Goal: Information Seeking & Learning: Learn about a topic

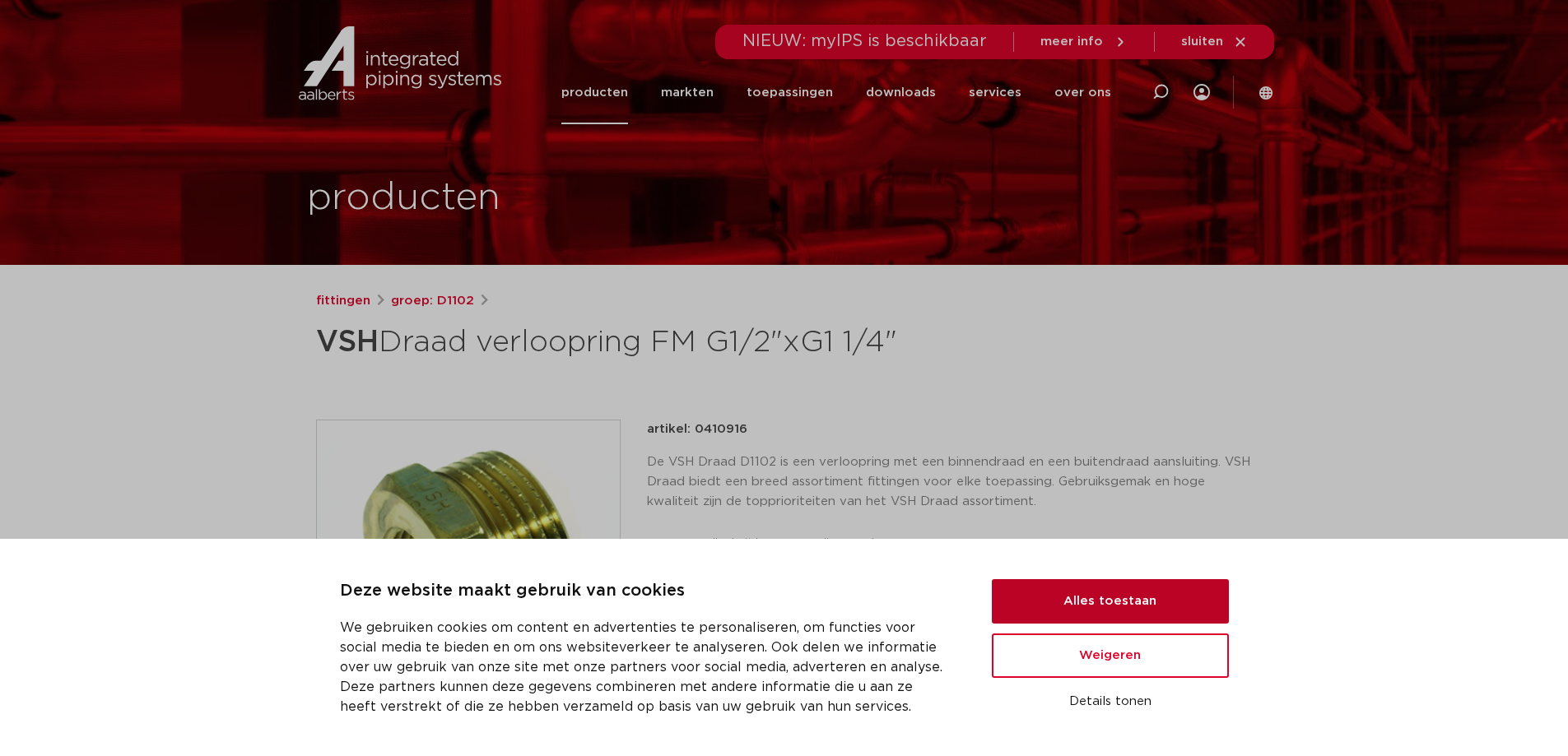
click at [1114, 597] on button "Alles toestaan" at bounding box center [1110, 601] width 237 height 45
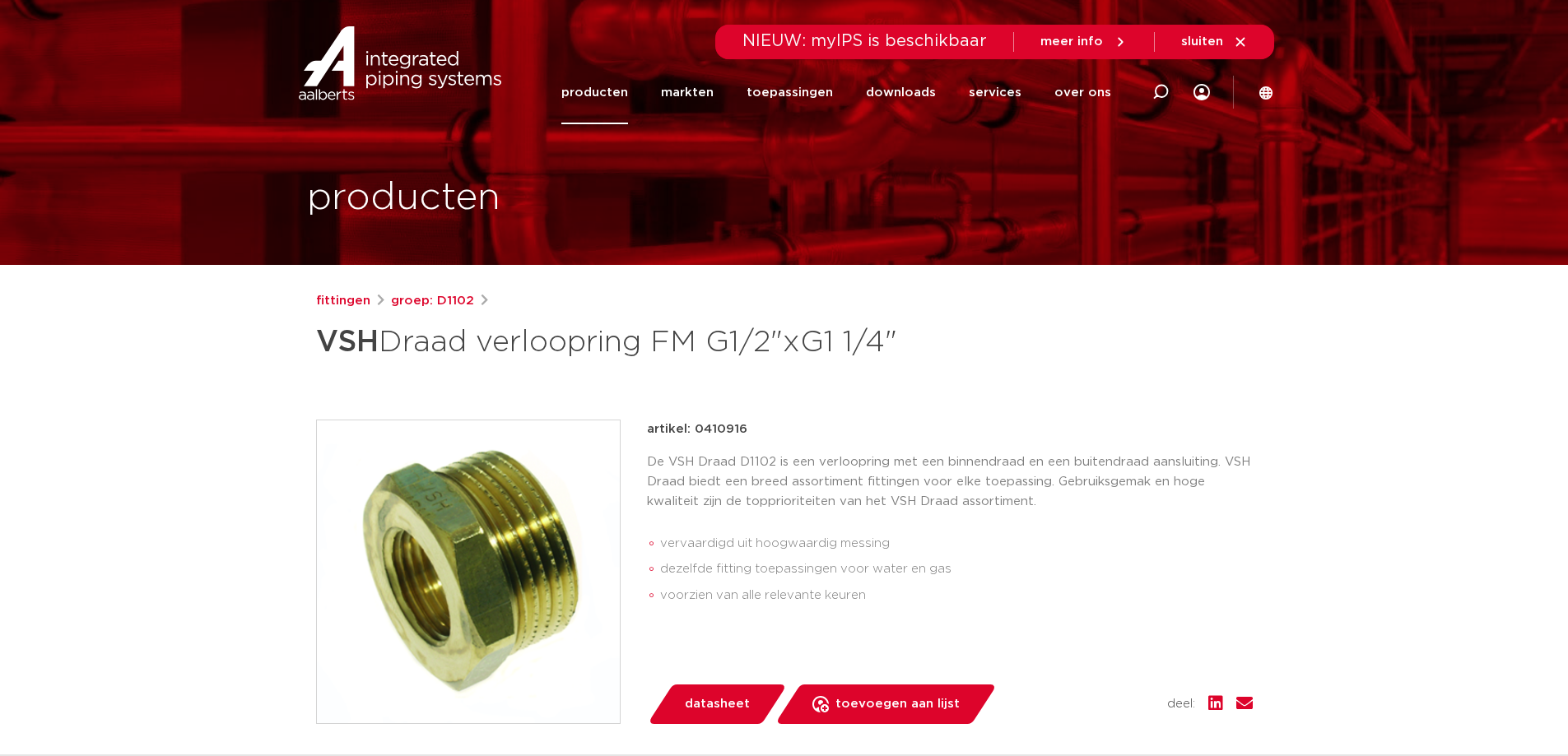
click at [608, 89] on link "producten" at bounding box center [594, 92] width 66 height 63
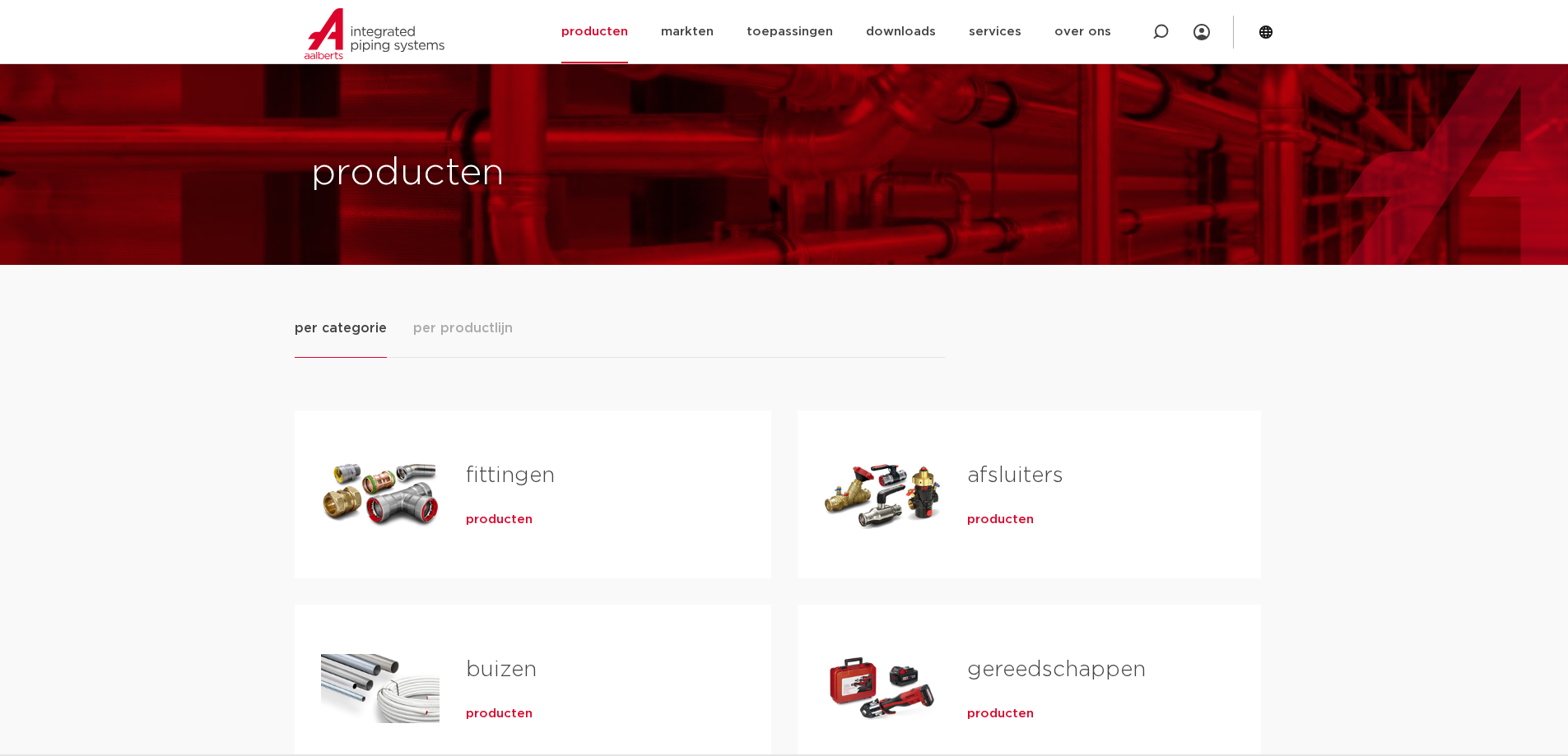
scroll to position [82, 0]
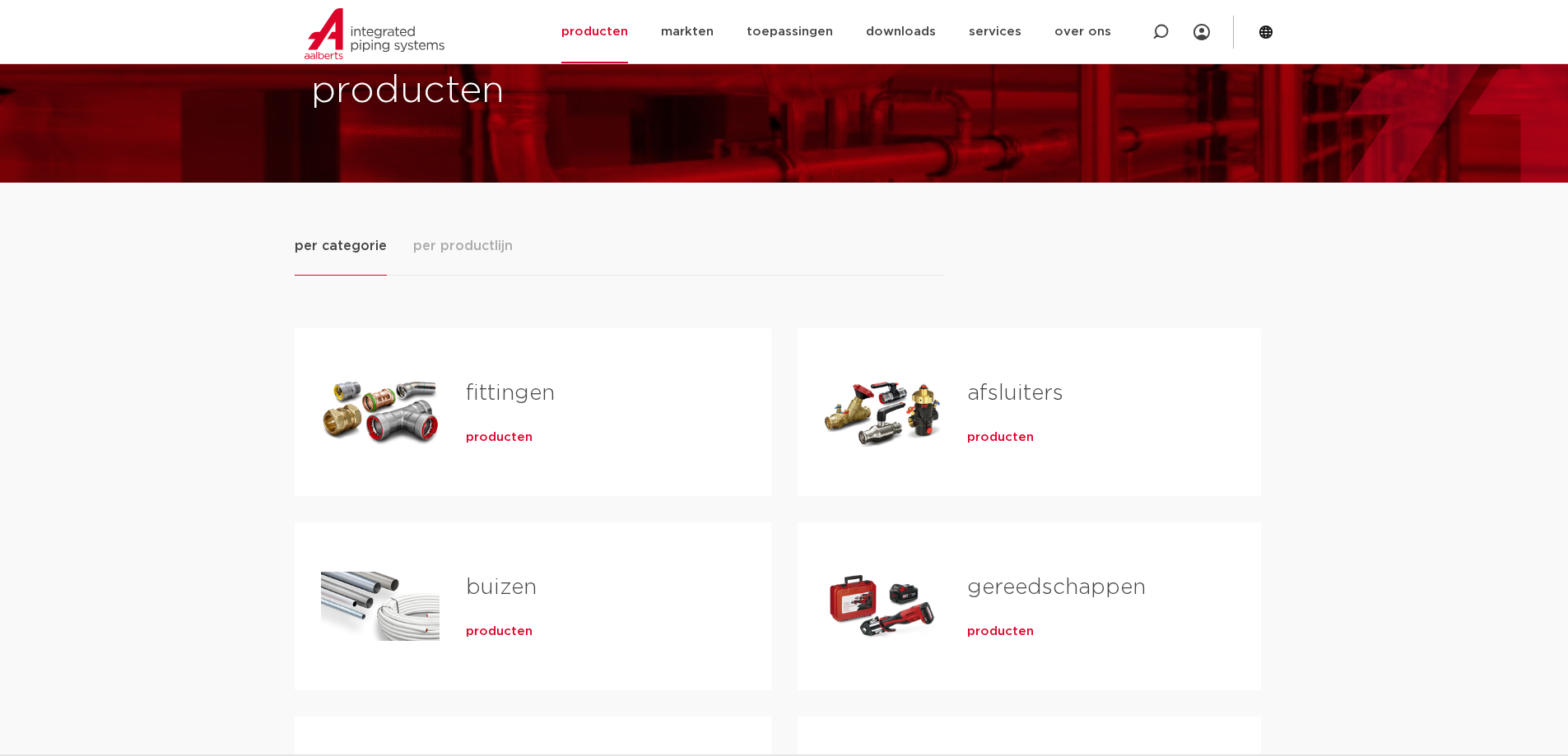
click at [477, 435] on span "producten" at bounding box center [499, 438] width 66 height 17
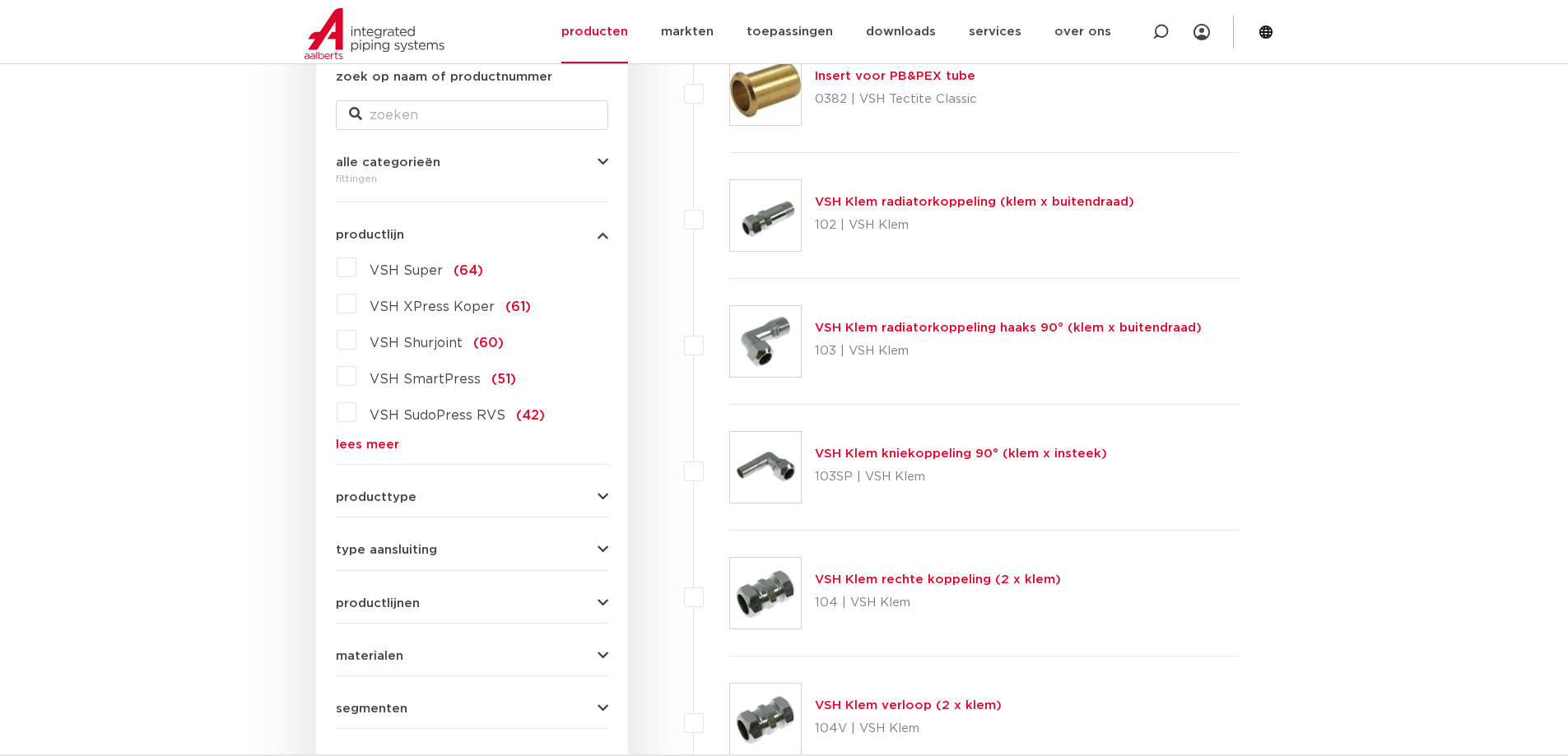
scroll to position [411, 0]
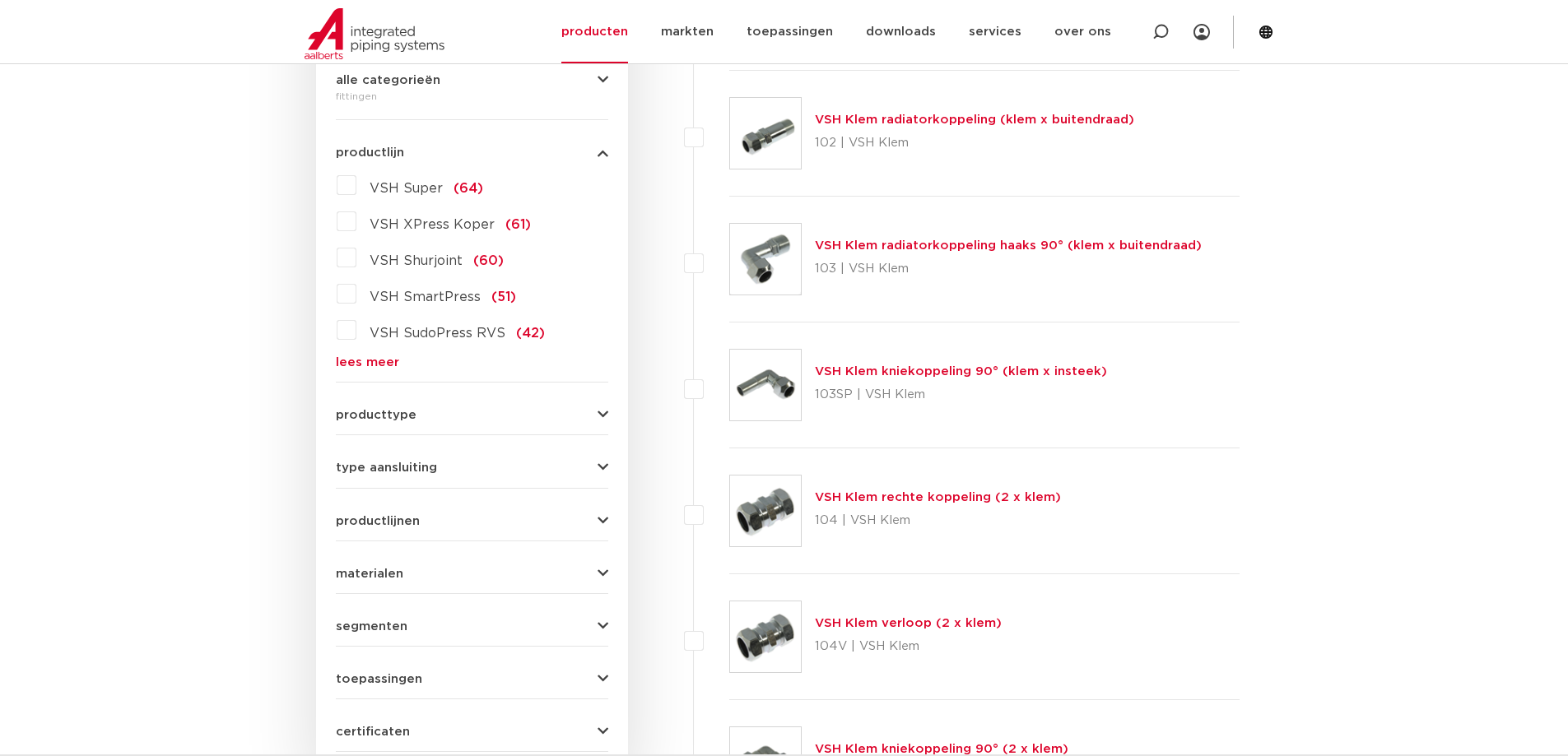
click at [597, 410] on button "producttype" at bounding box center [472, 415] width 272 height 12
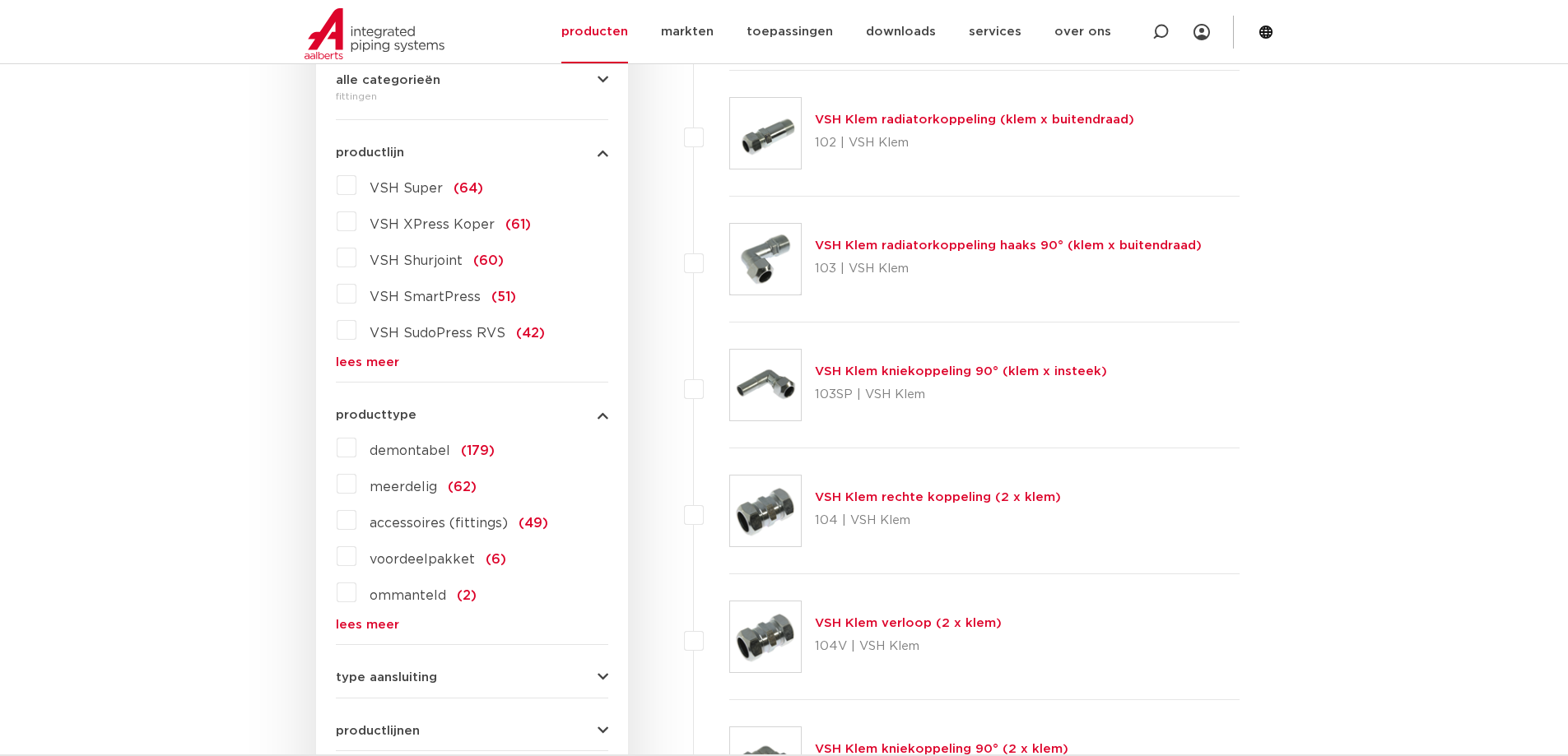
click at [599, 406] on div "producttype demontabel (179) meerdelig (62) accessoires (fittings) (49) voordee…" at bounding box center [472, 514] width 272 height 235
click at [600, 411] on icon "button" at bounding box center [603, 415] width 10 height 12
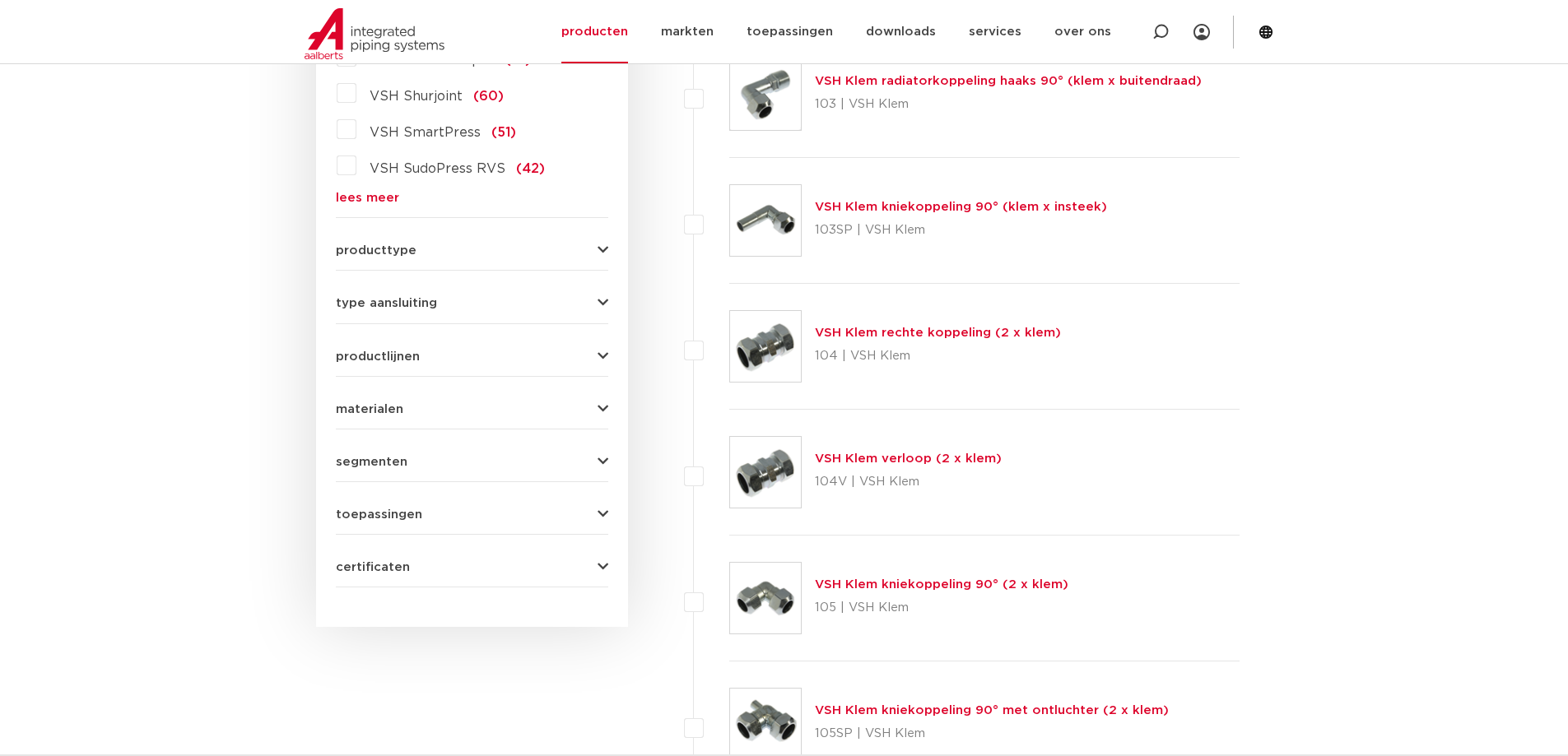
scroll to position [82, 0]
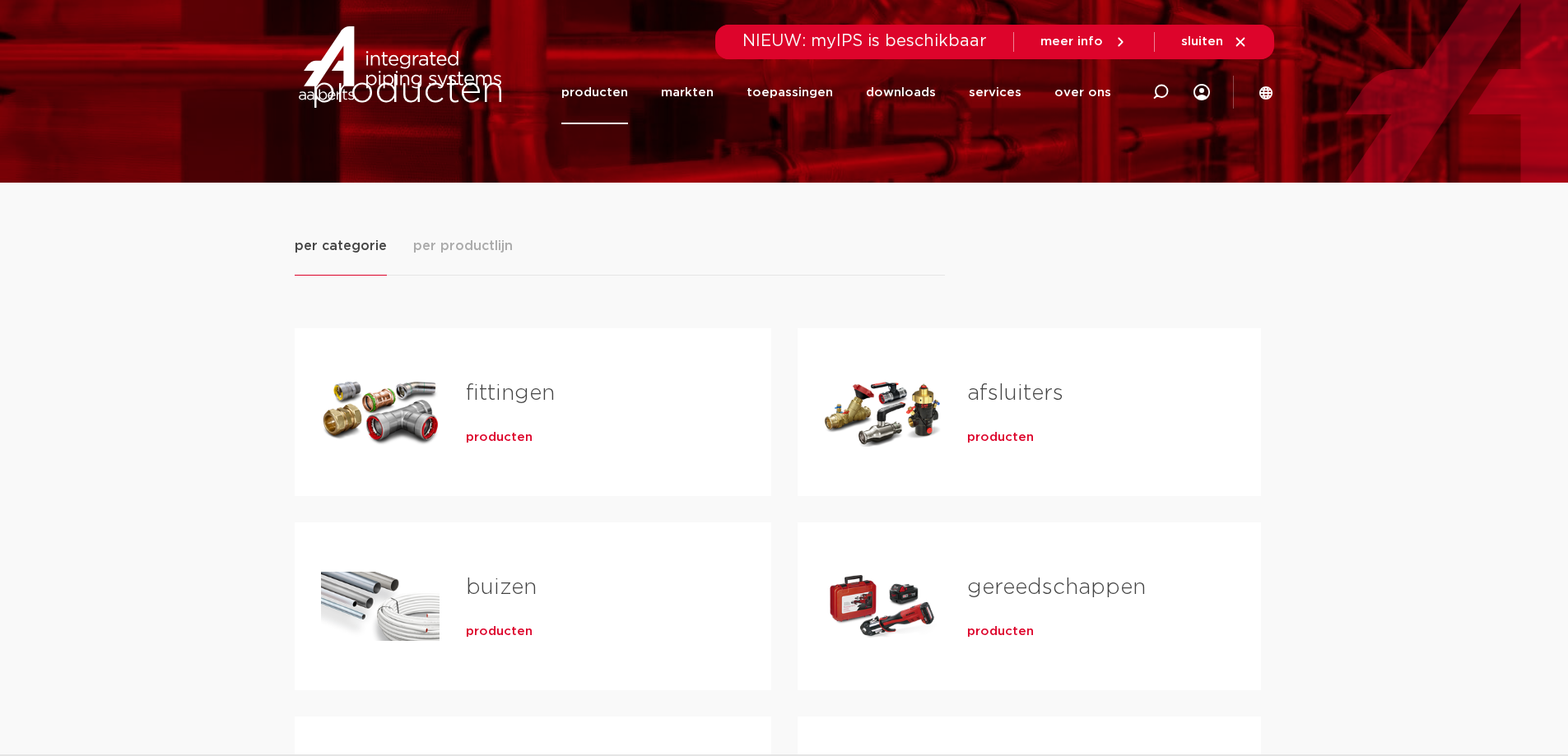
click at [442, 424] on div "fittingen producten" at bounding box center [591, 412] width 305 height 116
click at [392, 413] on div "Tabs. Open items met enter of spatie, sluit af met escape en navigeer met de pi…" at bounding box center [380, 412] width 118 height 116
click at [492, 440] on span "producten" at bounding box center [499, 438] width 66 height 17
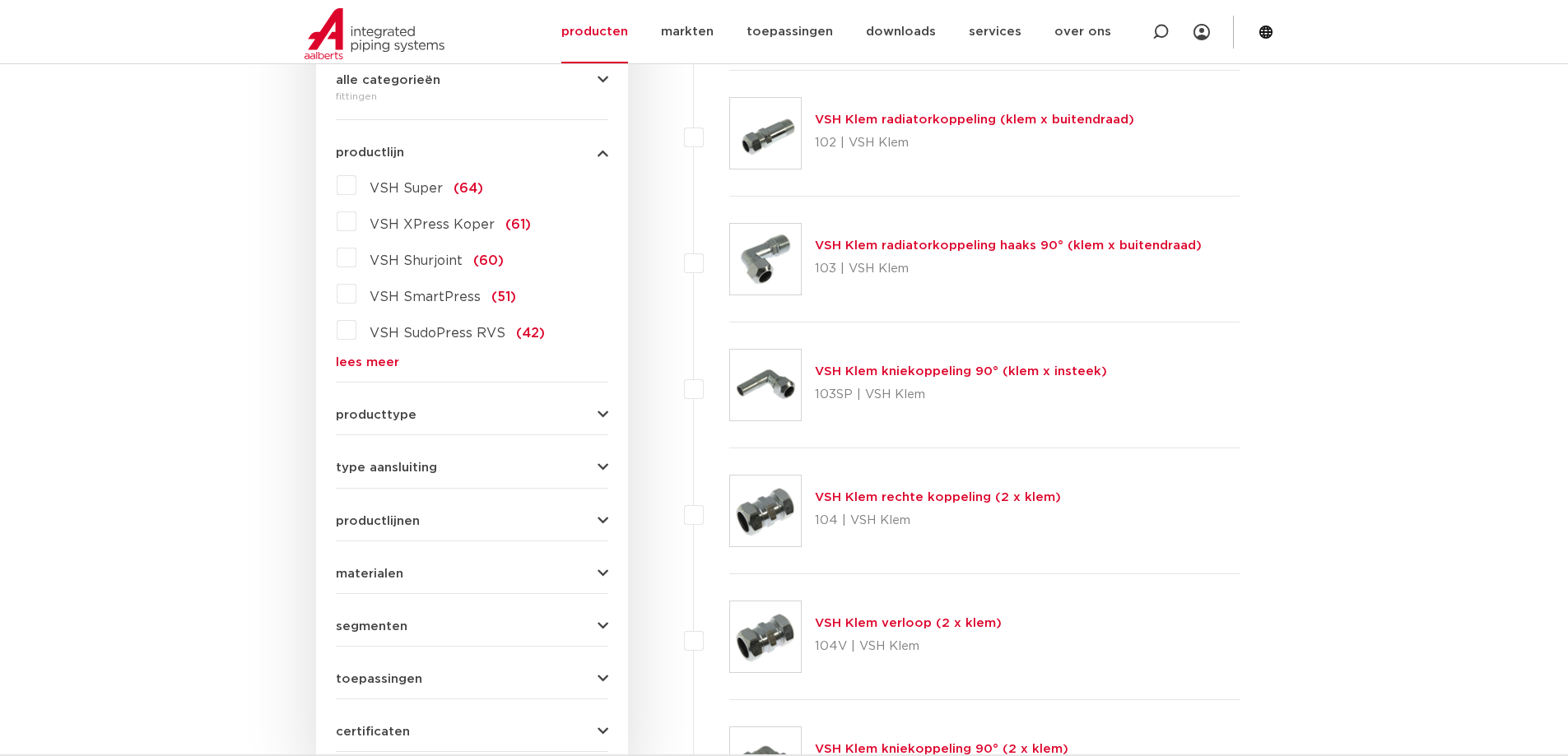
scroll to position [329, 0]
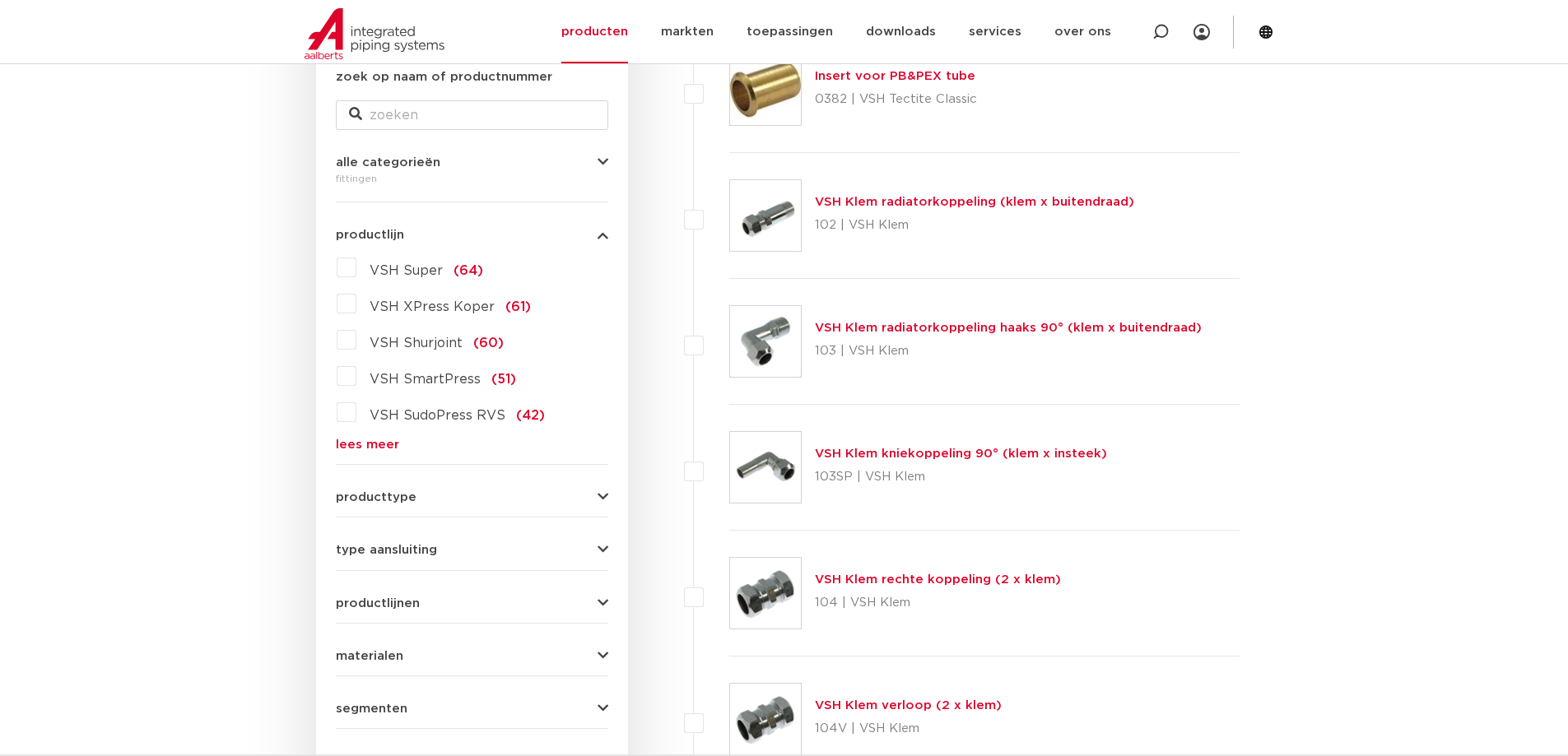
click at [595, 489] on div "producttype demontabel (179) meerdelig (62) accessoires (fittings) (49) voordee…" at bounding box center [472, 490] width 272 height 25
click at [598, 496] on icon "button" at bounding box center [603, 497] width 10 height 12
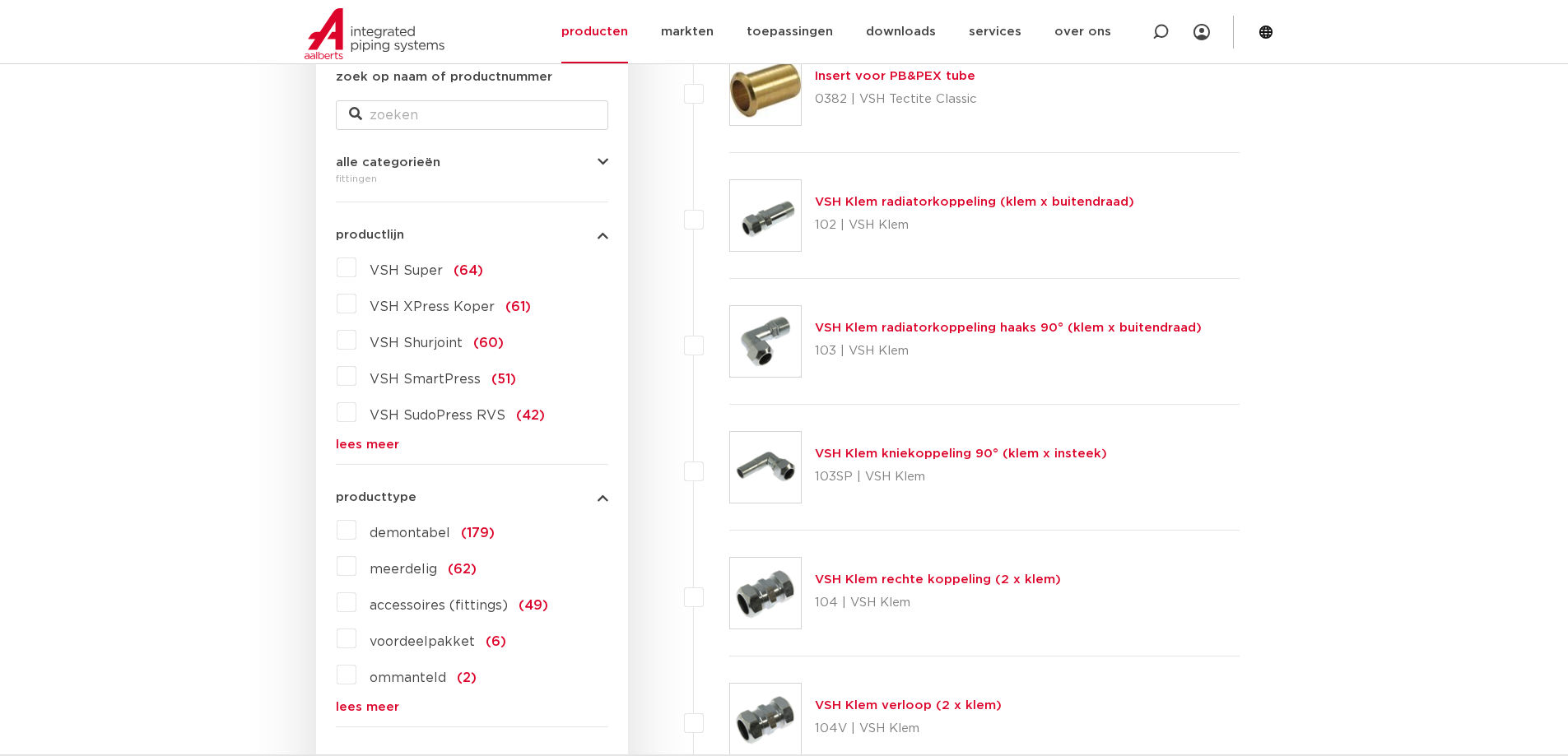
click at [597, 497] on button "producttype" at bounding box center [472, 497] width 272 height 12
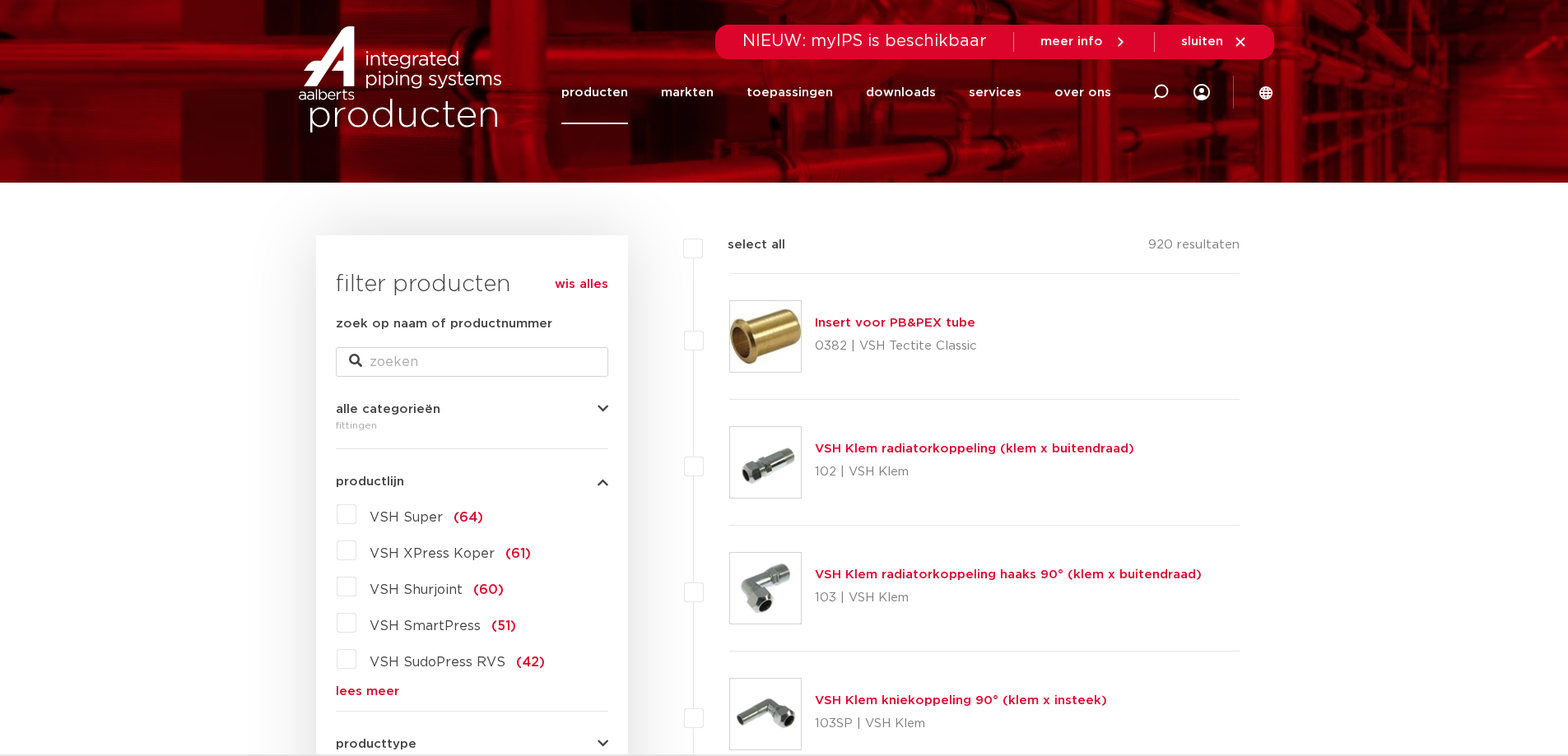
scroll to position [0, 0]
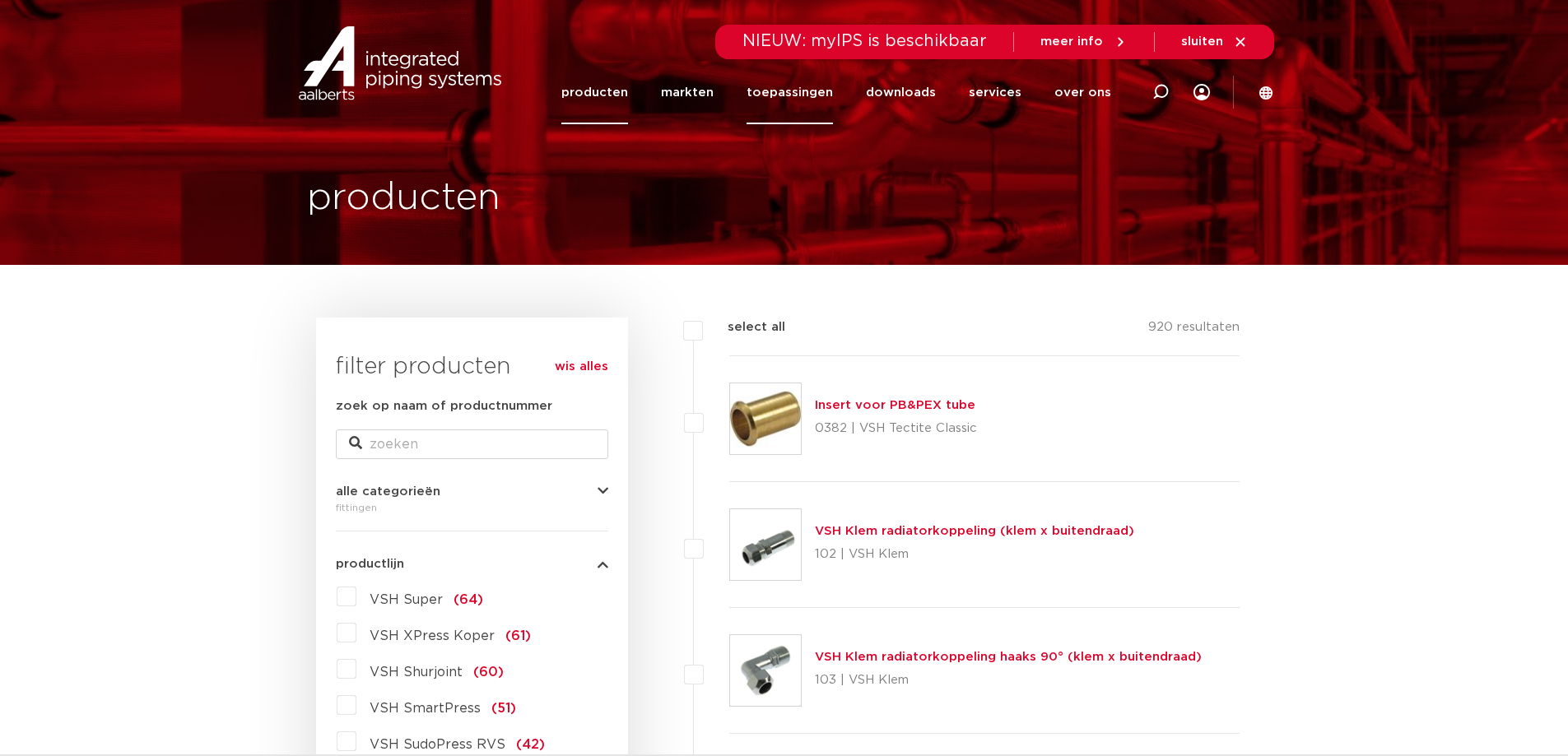
click at [782, 94] on link "toepassingen" at bounding box center [789, 92] width 87 height 63
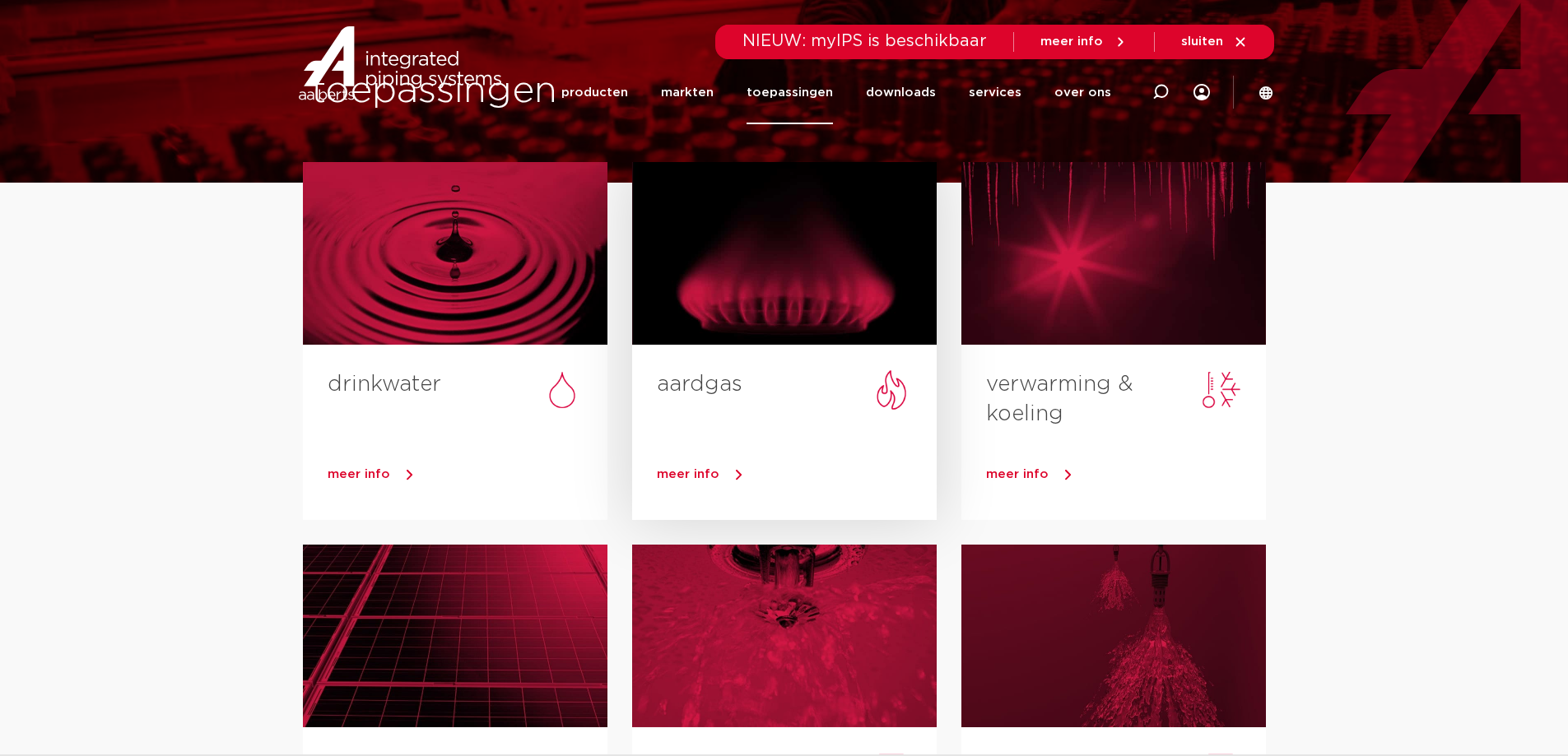
scroll to position [165, 0]
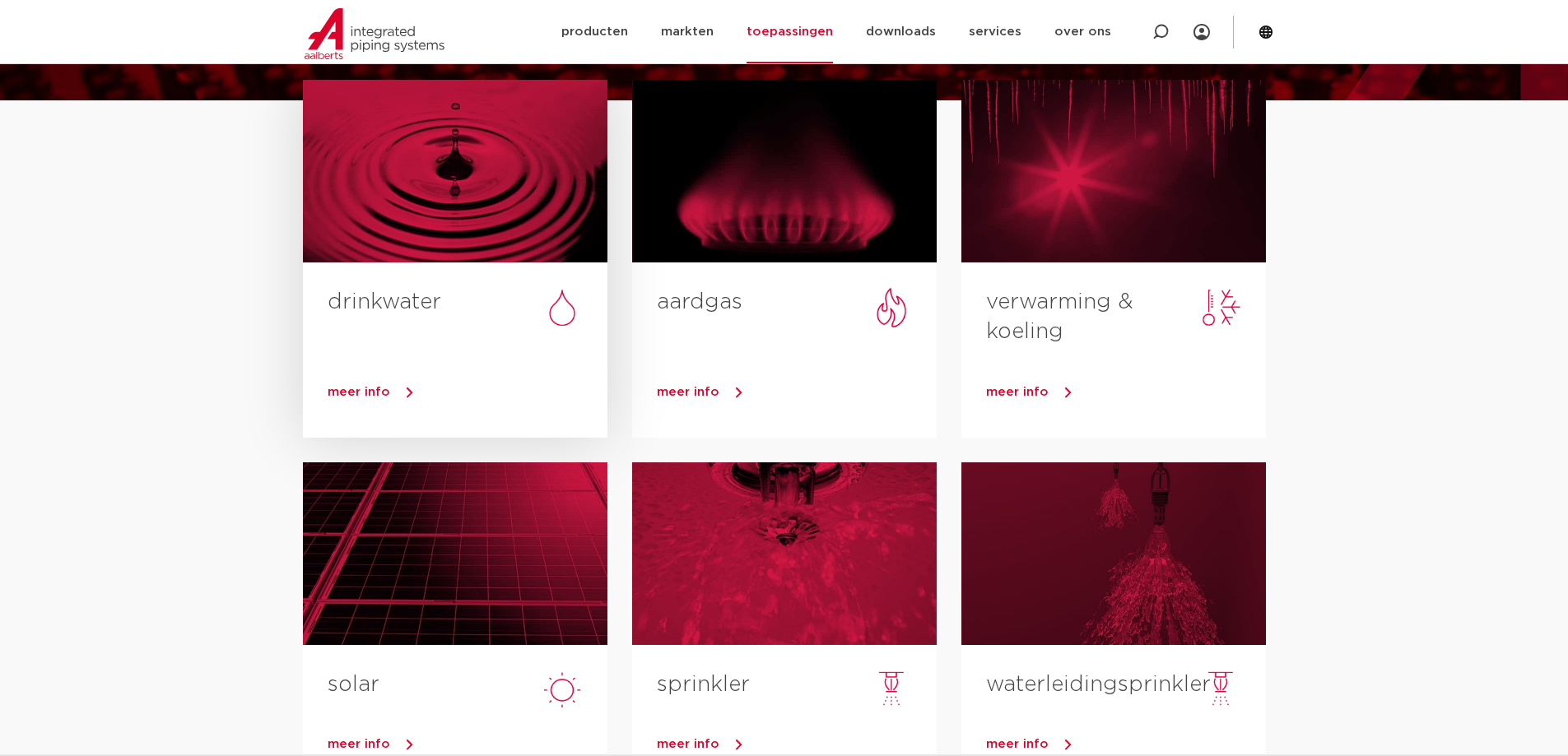
click at [486, 191] on div at bounding box center [455, 172] width 305 height 183
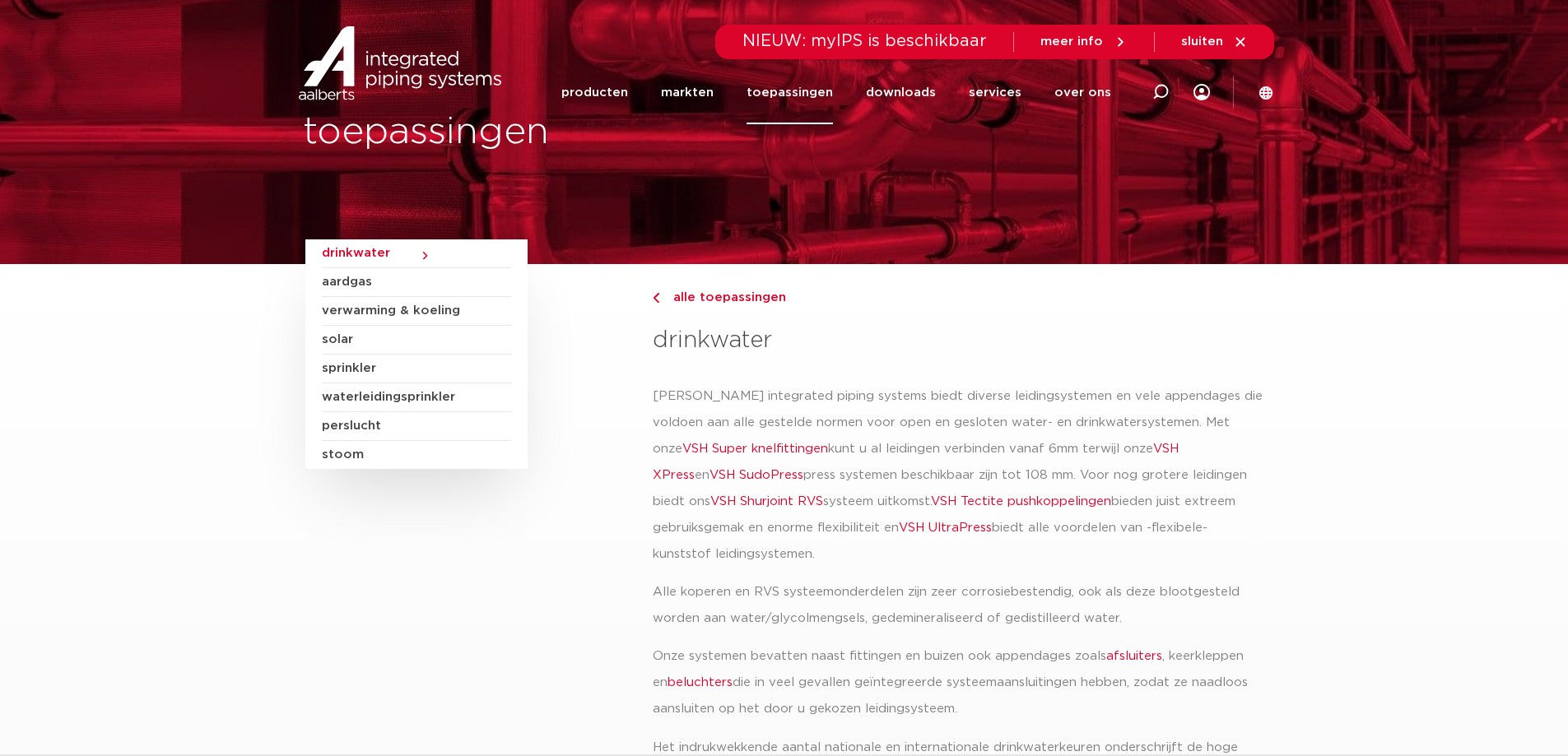
click at [1468, 430] on section "drinkwater aardgas verwarming & koeling solar sprinkler waterleidingsprinkler […" at bounding box center [784, 577] width 1568 height 627
drag, startPoint x: 1370, startPoint y: 571, endPoint x: 1379, endPoint y: 313, distance: 258.2
click at [1375, 550] on section "drinkwater aardgas verwarming & koeling solar sprinkler waterleidingsprinkler […" at bounding box center [784, 577] width 1568 height 627
